Goal: Task Accomplishment & Management: Manage account settings

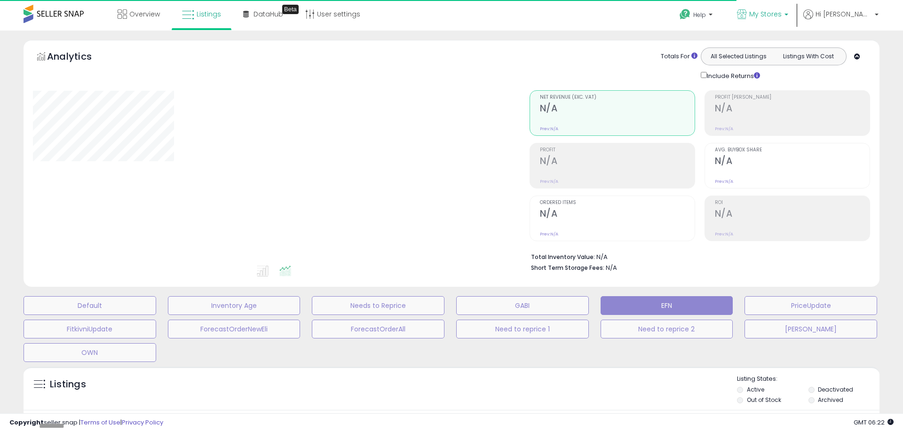
click at [789, 14] on b at bounding box center [787, 17] width 4 height 7
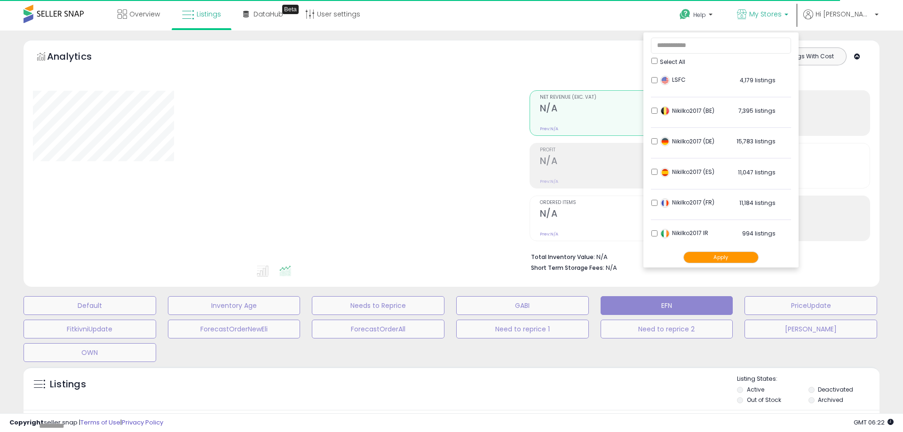
click at [674, 64] on div "Select All" at bounding box center [722, 61] width 140 height 10
click at [726, 256] on button "Apply" at bounding box center [721, 258] width 75 height 12
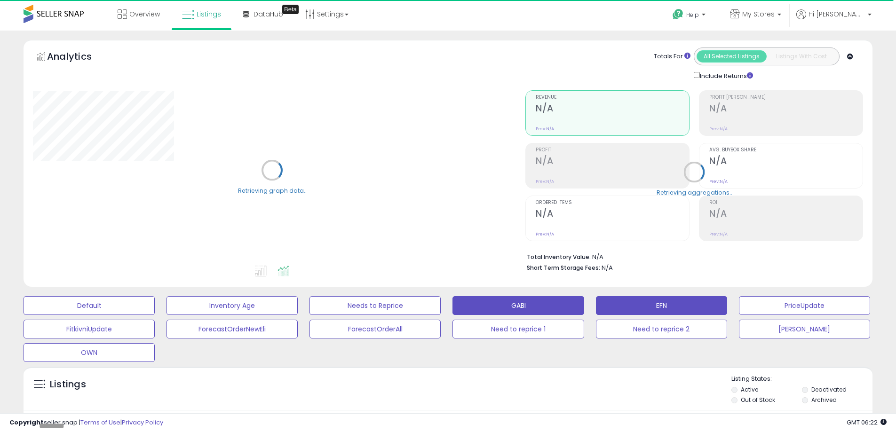
click at [501, 305] on button "GABI" at bounding box center [518, 305] width 131 height 19
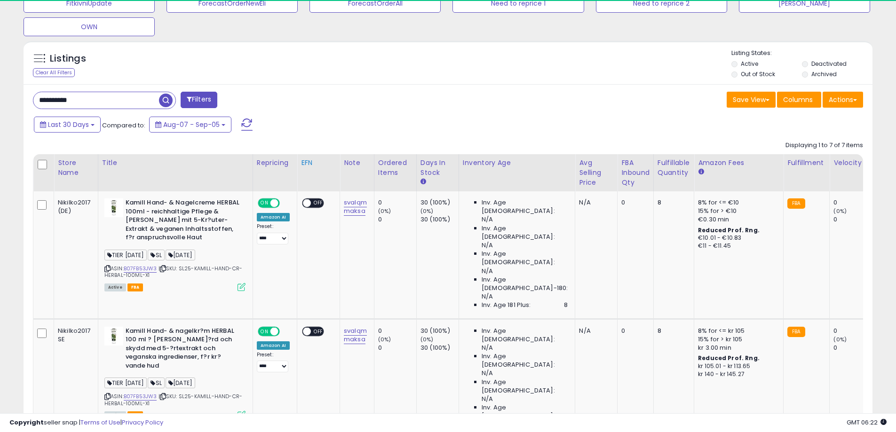
scroll to position [329, 0]
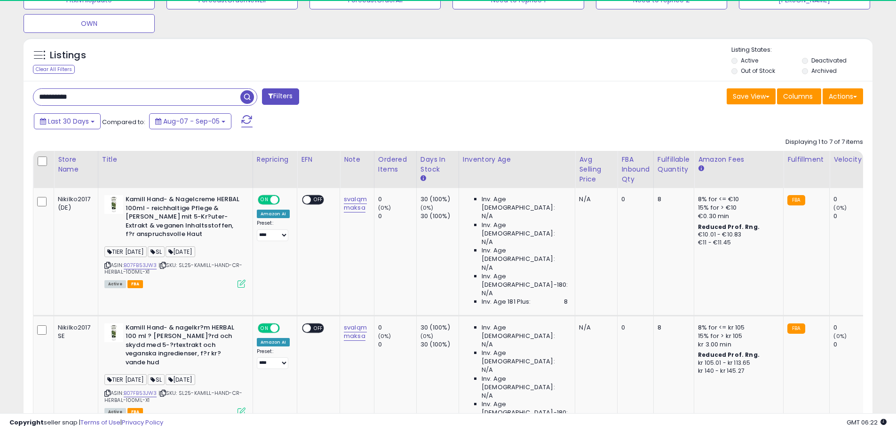
drag, startPoint x: 102, startPoint y: 92, endPoint x: 0, endPoint y: 90, distance: 102.1
click at [0, 90] on div "**********" at bounding box center [448, 429] width 896 height 1457
paste input "text"
type input "**********"
click at [246, 100] on span "button" at bounding box center [247, 97] width 14 height 14
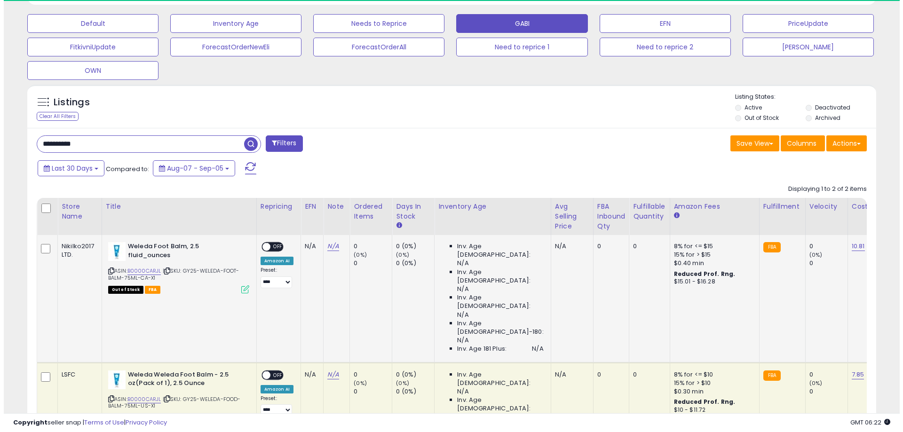
scroll to position [293, 0]
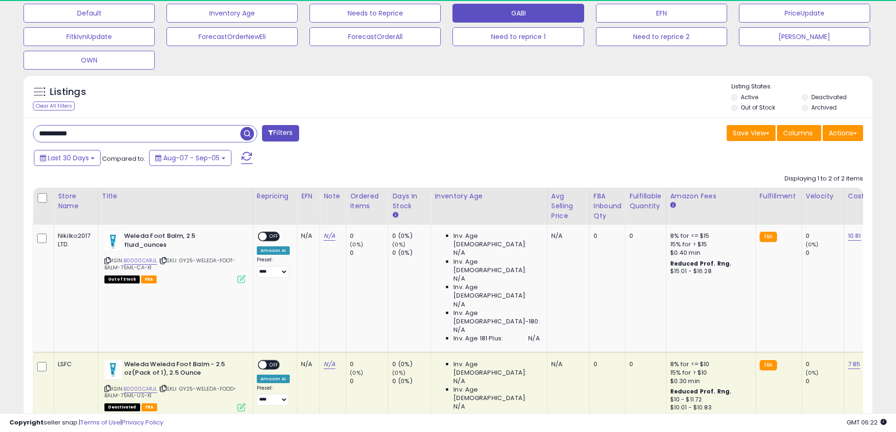
click at [240, 404] on icon at bounding box center [242, 408] width 8 height 8
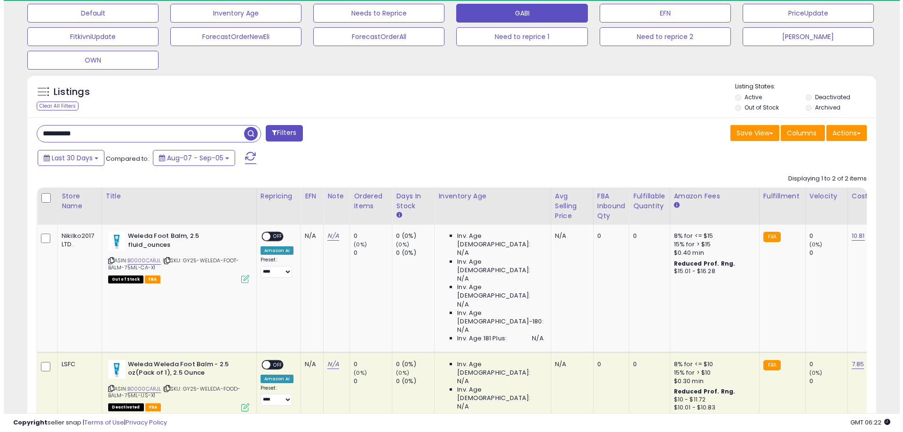
scroll to position [193, 497]
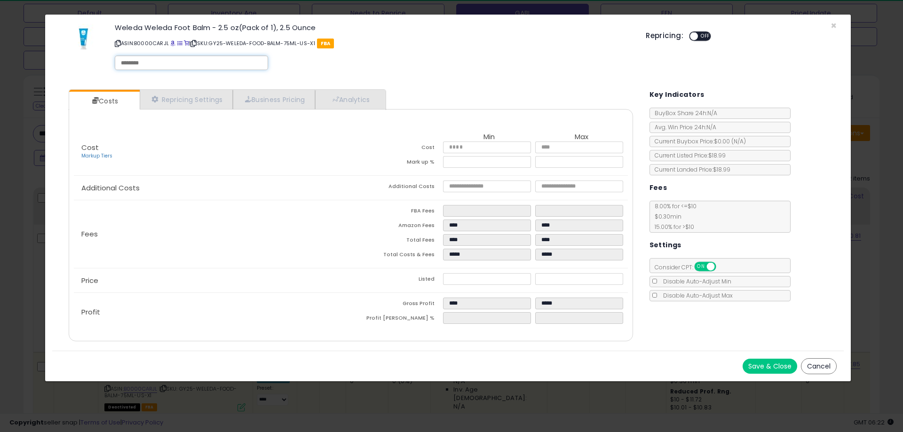
click at [177, 64] on input "text" at bounding box center [191, 63] width 141 height 8
type input "**"
click at [755, 366] on button "Save & Close" at bounding box center [770, 366] width 55 height 15
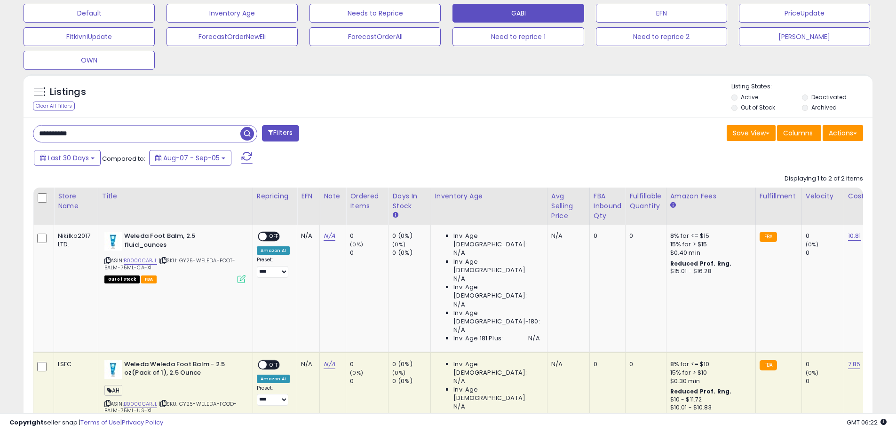
scroll to position [470350, 470051]
